Goal: Check status: Check status

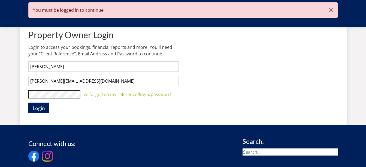
scroll to position [225, 0]
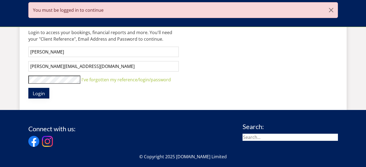
click at [37, 93] on span "Login" at bounding box center [39, 93] width 12 height 7
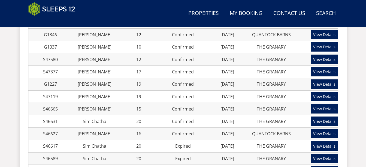
scroll to position [353, 0]
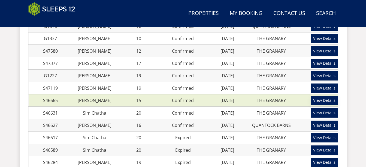
click at [323, 100] on link "View Details" at bounding box center [324, 100] width 27 height 9
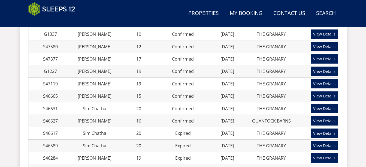
scroll to position [356, 0]
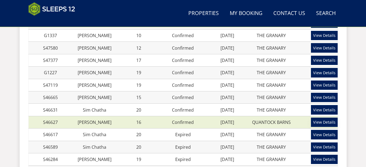
click at [323, 118] on link "View Details" at bounding box center [324, 122] width 27 height 9
